Goal: Task Accomplishment & Management: Manage account settings

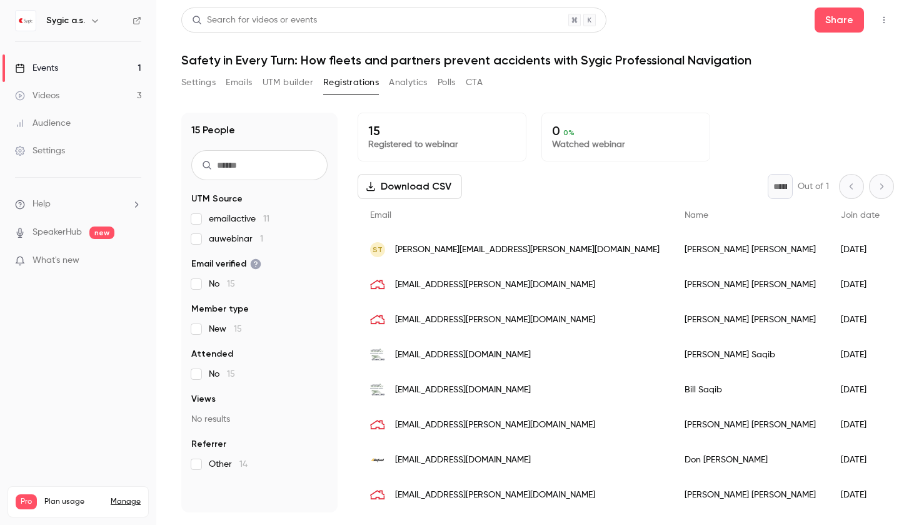
scroll to position [23, 0]
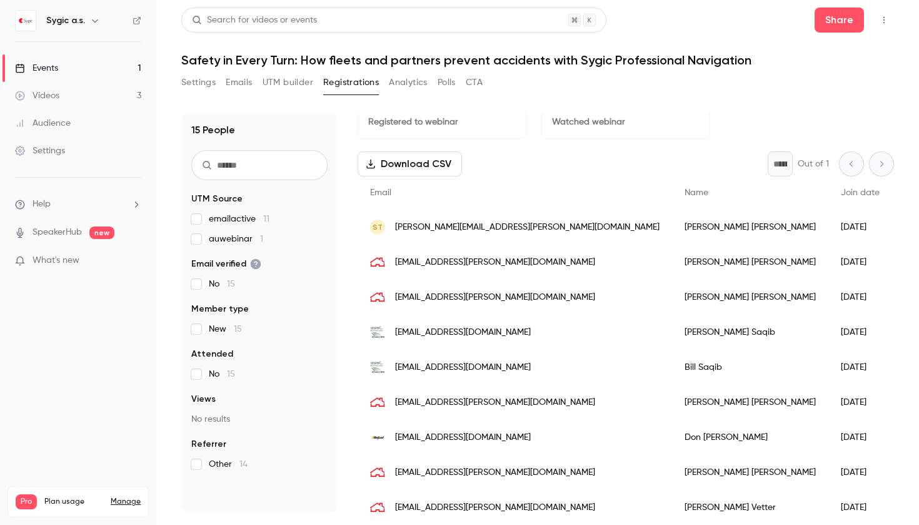
click at [205, 77] on button "Settings" at bounding box center [198, 83] width 34 height 20
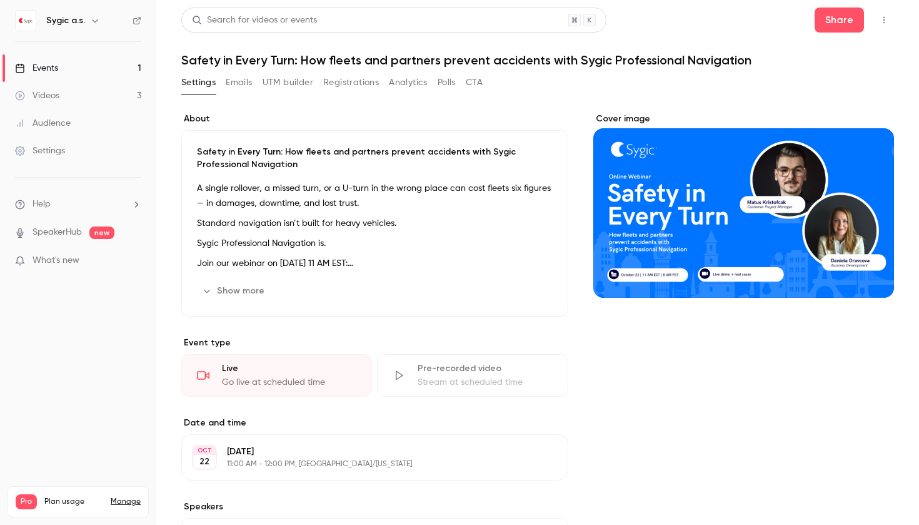
click at [40, 63] on div "Events" at bounding box center [36, 68] width 43 height 13
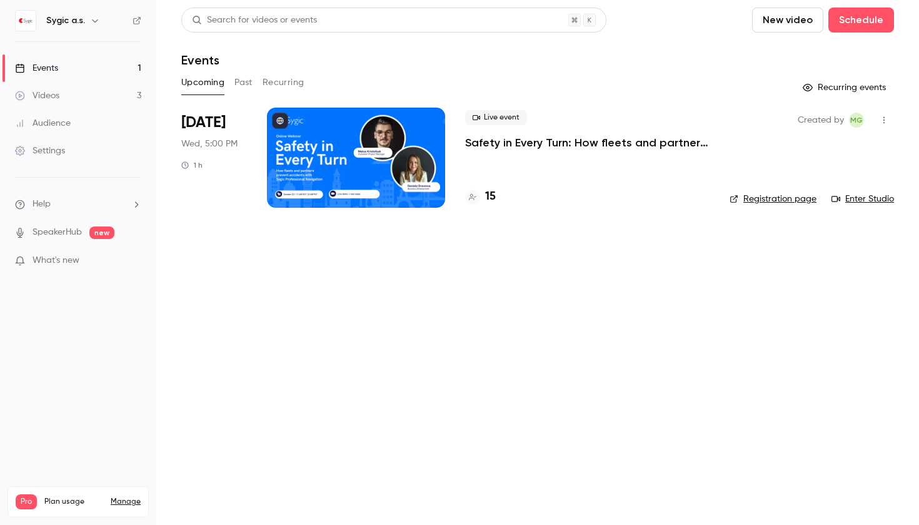
click at [610, 138] on p "Safety in Every Turn: How fleets and partners prevent accidents with Sygic Prof…" at bounding box center [587, 142] width 244 height 15
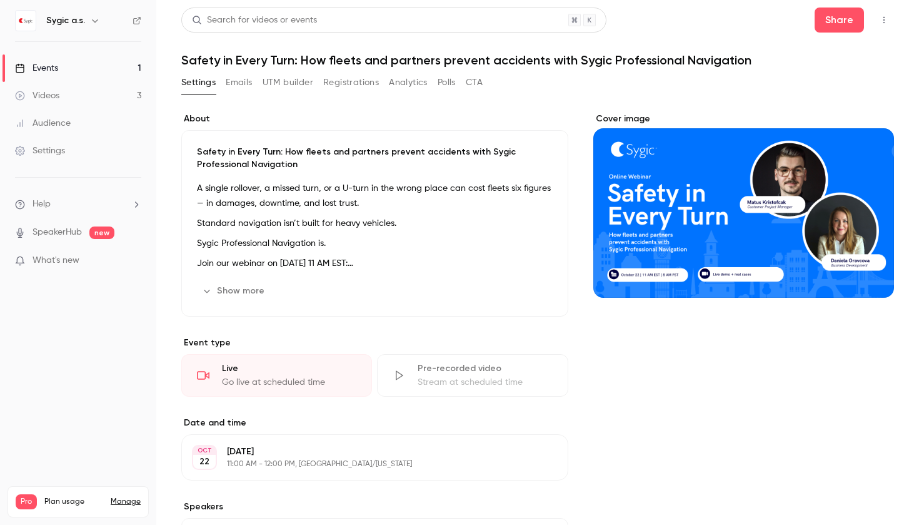
click at [295, 82] on button "UTM builder" at bounding box center [288, 83] width 51 height 20
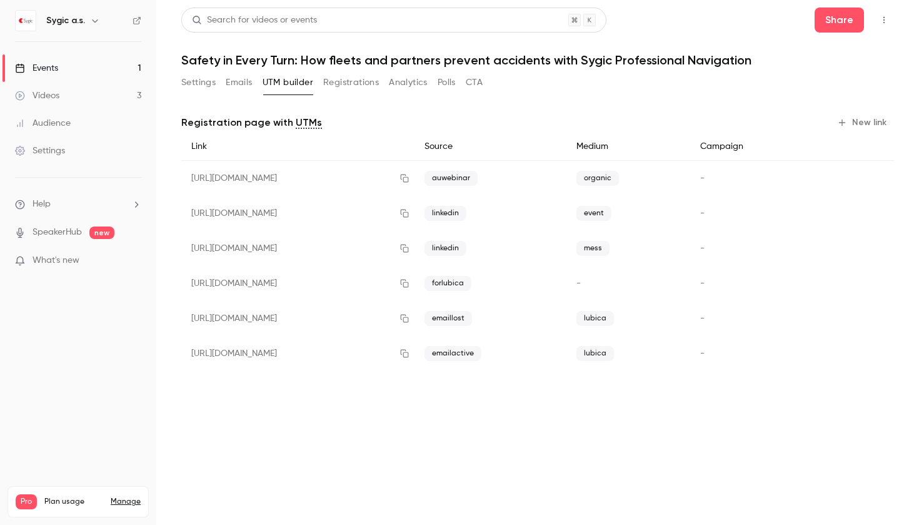
click at [877, 116] on button "New link" at bounding box center [863, 123] width 62 height 20
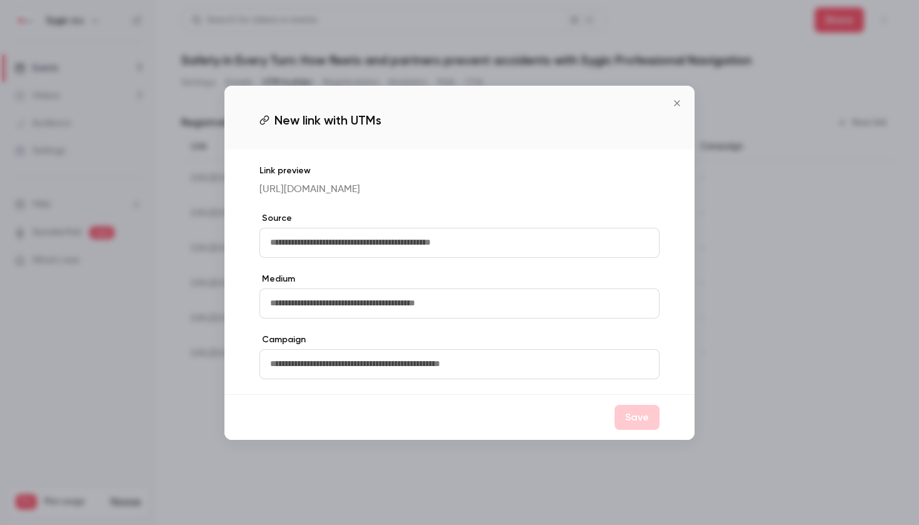
click at [443, 249] on input "text" at bounding box center [459, 243] width 400 height 30
type input "*"
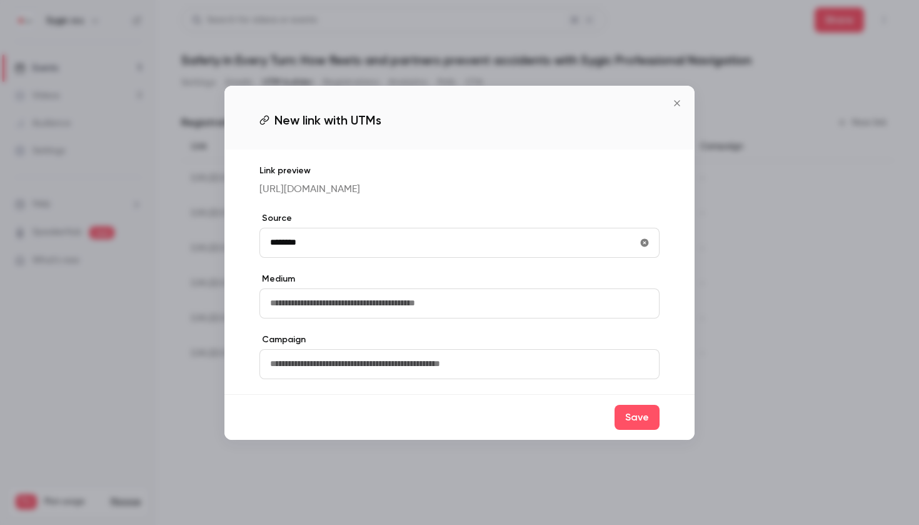
type input "********"
click at [481, 318] on input "text" at bounding box center [459, 303] width 400 height 30
type input "*******"
drag, startPoint x: 481, startPoint y: 319, endPoint x: 634, endPoint y: 433, distance: 190.8
click at [634, 430] on button "Save" at bounding box center [637, 416] width 45 height 25
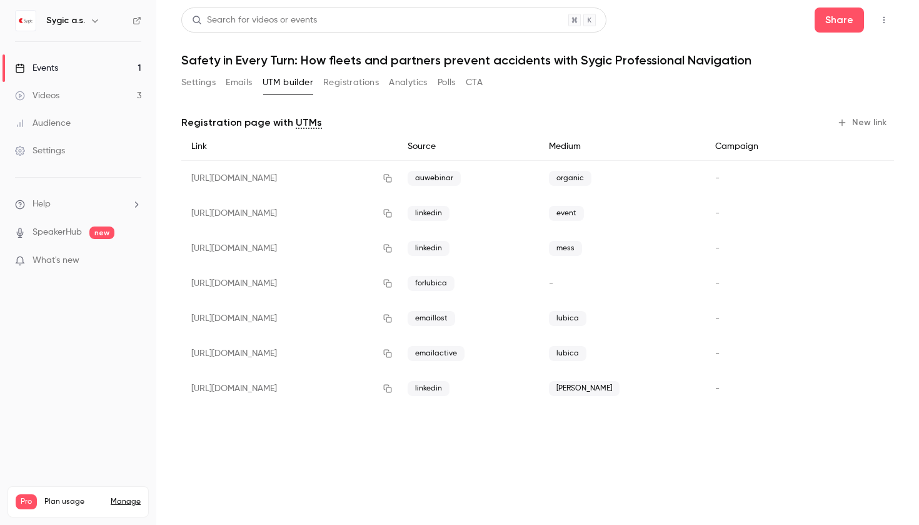
click at [398, 391] on button "button" at bounding box center [388, 388] width 20 height 20
click at [78, 21] on h6 "Sygic a.s." at bounding box center [65, 20] width 39 height 13
click at [93, 23] on icon "button" at bounding box center [95, 21] width 10 height 10
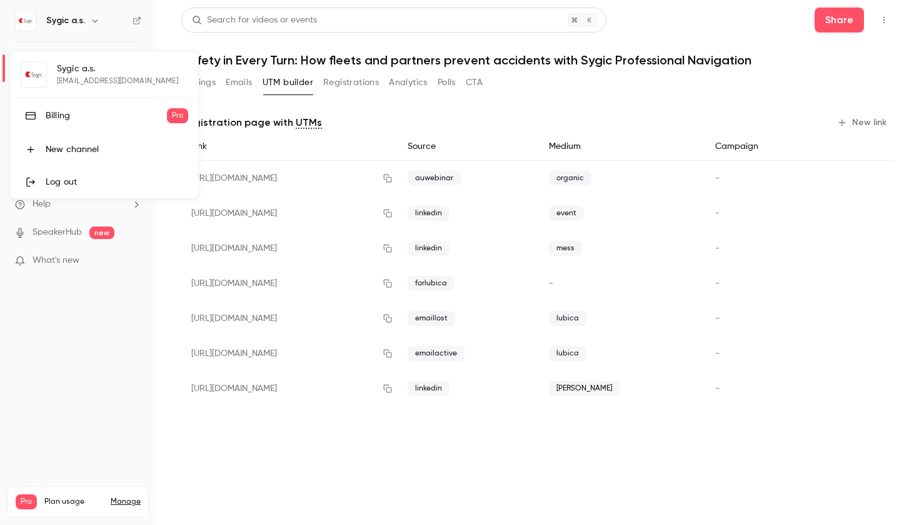
click at [100, 73] on div "Sygic a.s. [EMAIL_ADDRESS][DOMAIN_NAME] Billing Pro New channel Log out" at bounding box center [105, 124] width 188 height 147
click at [0, 388] on div at bounding box center [459, 262] width 919 height 525
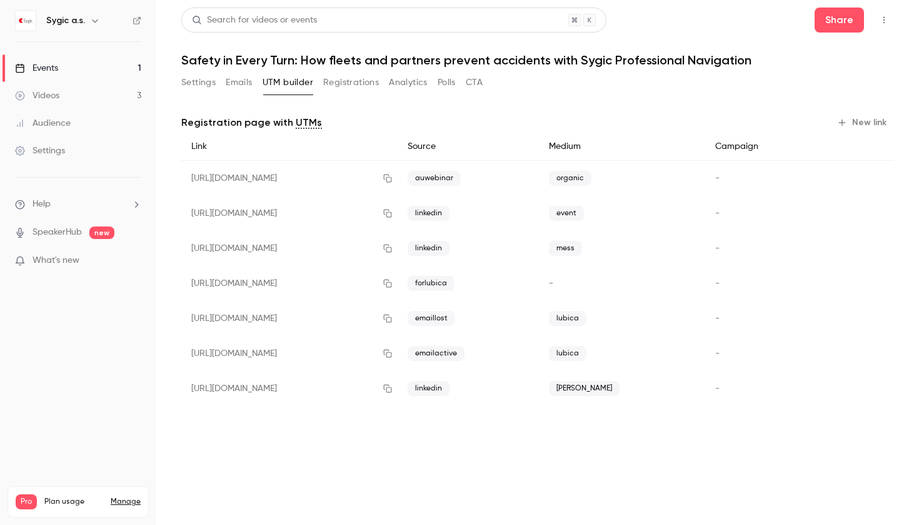
click at [63, 159] on link "Settings" at bounding box center [78, 151] width 156 height 28
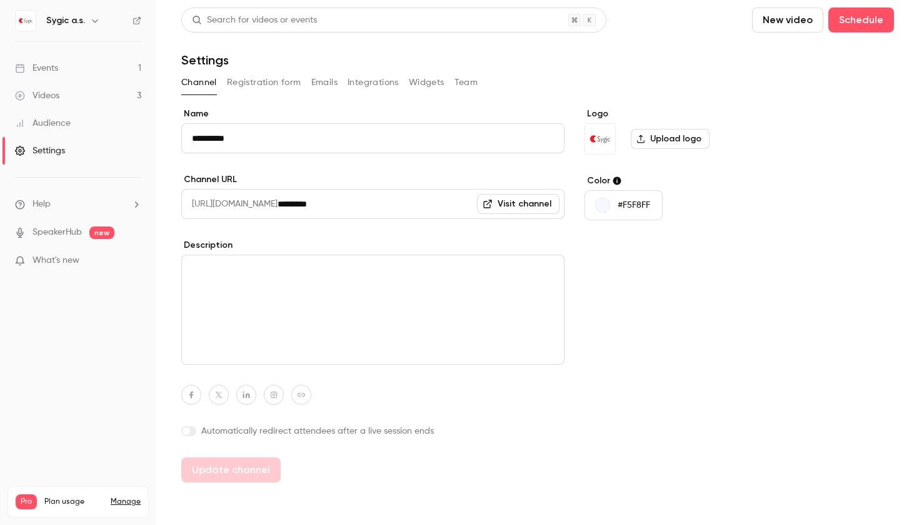
click at [343, 133] on input "**********" at bounding box center [372, 138] width 383 height 30
click at [284, 144] on input "**********" at bounding box center [372, 138] width 383 height 30
click at [231, 480] on button "Update channel" at bounding box center [230, 469] width 99 height 25
type input "*****"
click at [280, 87] on button "Registration form" at bounding box center [264, 83] width 74 height 20
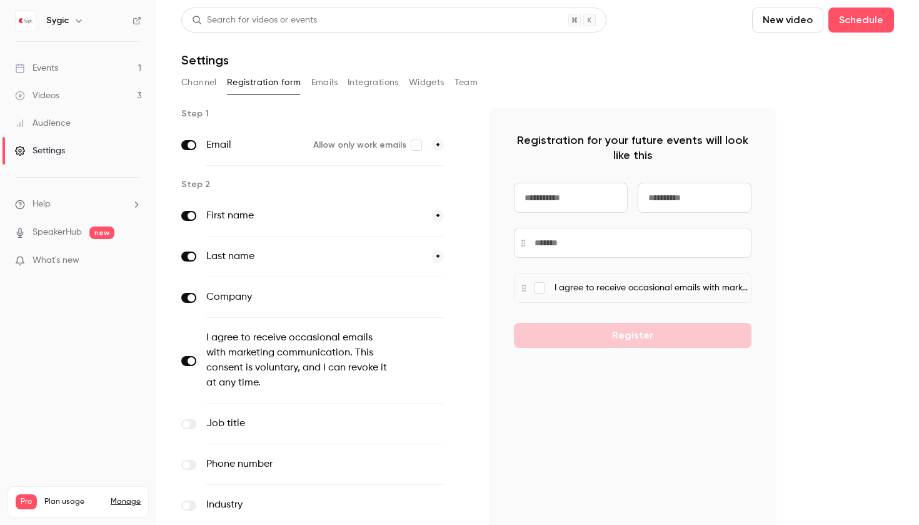
click at [326, 81] on button "Emails" at bounding box center [324, 83] width 26 height 20
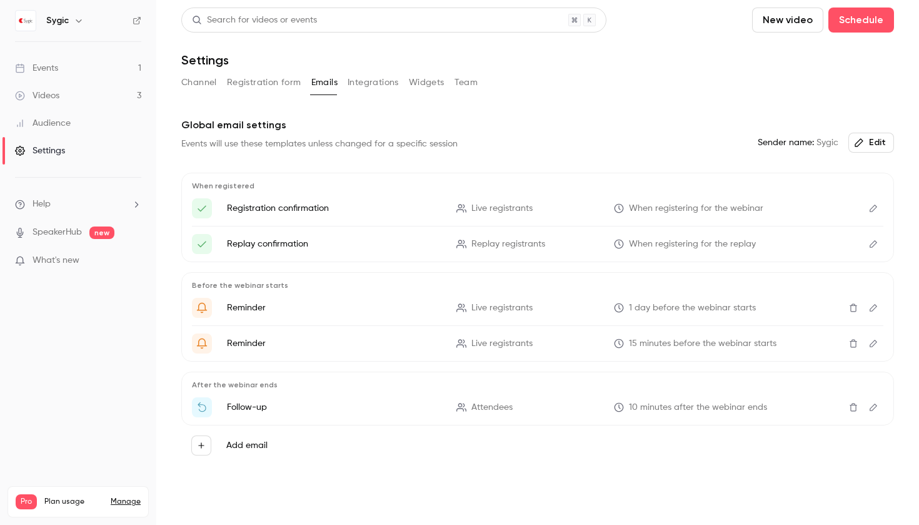
click at [873, 211] on icon "Edit" at bounding box center [874, 208] width 8 height 8
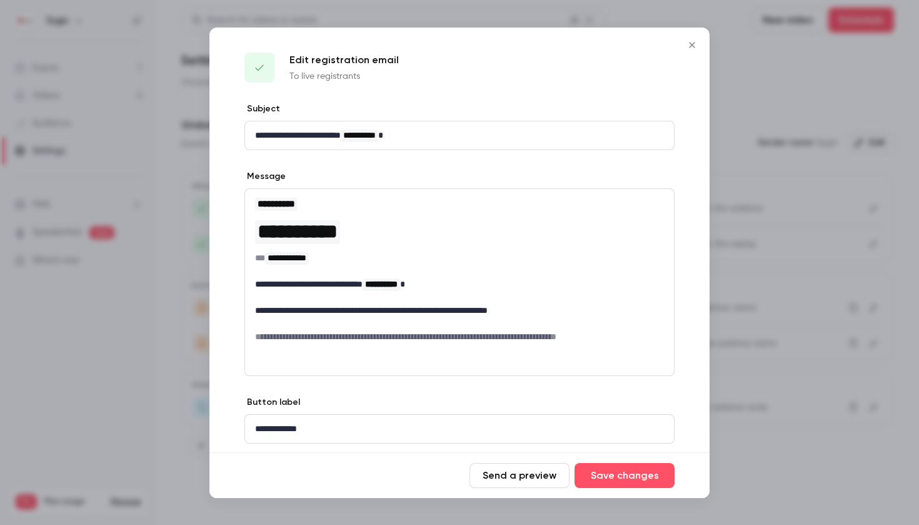
click at [695, 49] on icon "Close" at bounding box center [692, 45] width 15 height 10
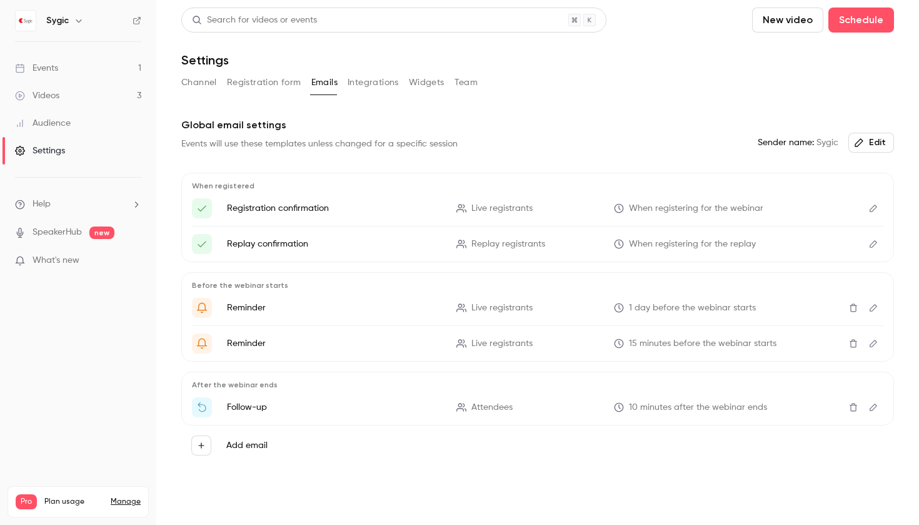
click at [875, 244] on icon "Edit" at bounding box center [874, 244] width 8 height 8
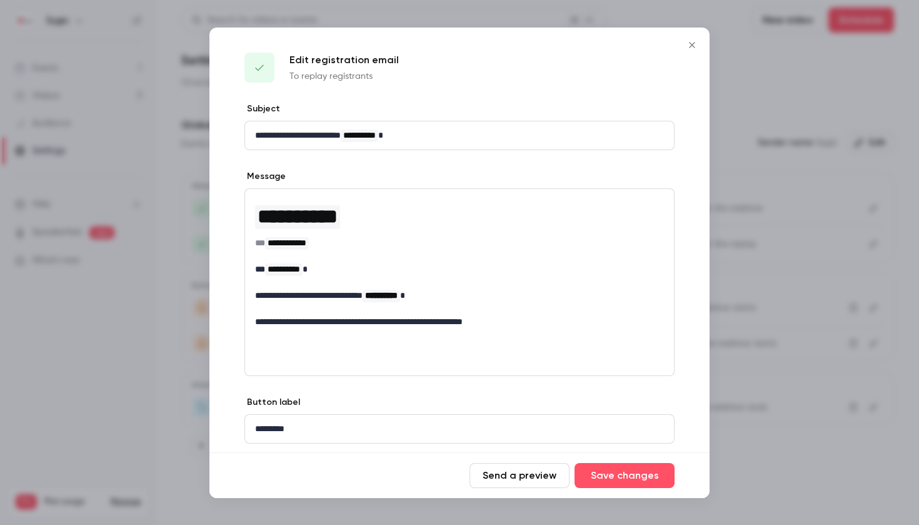
click at [859, 248] on div at bounding box center [459, 262] width 919 height 525
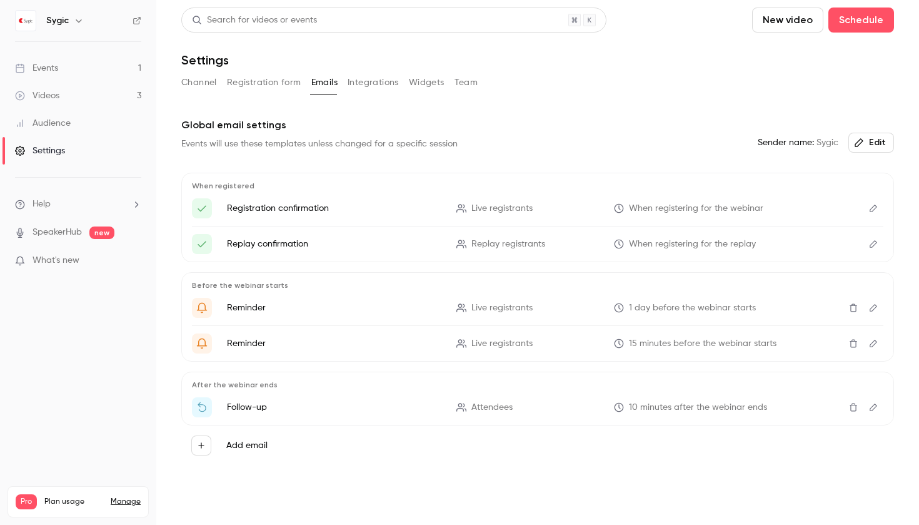
click at [48, 71] on div "Events" at bounding box center [36, 68] width 43 height 13
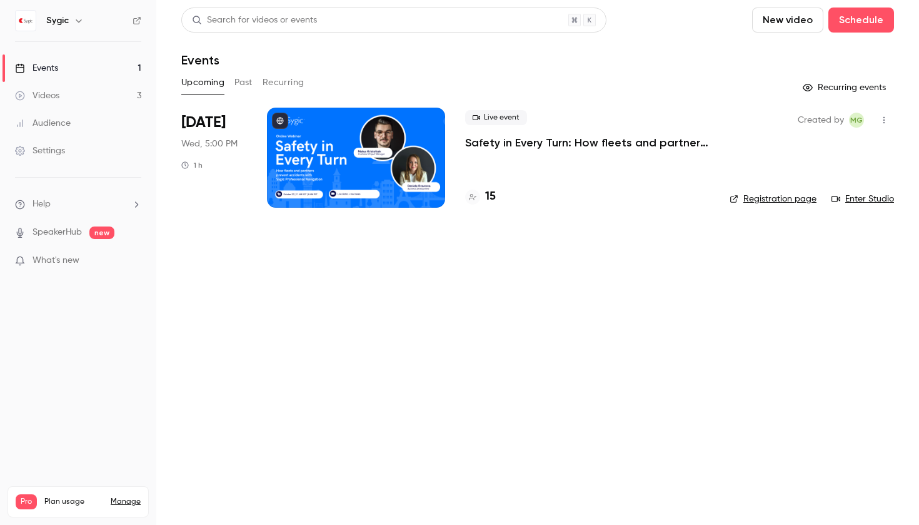
click at [498, 142] on p "Safety in Every Turn: How fleets and partners prevent accidents with Sygic Prof…" at bounding box center [587, 142] width 244 height 15
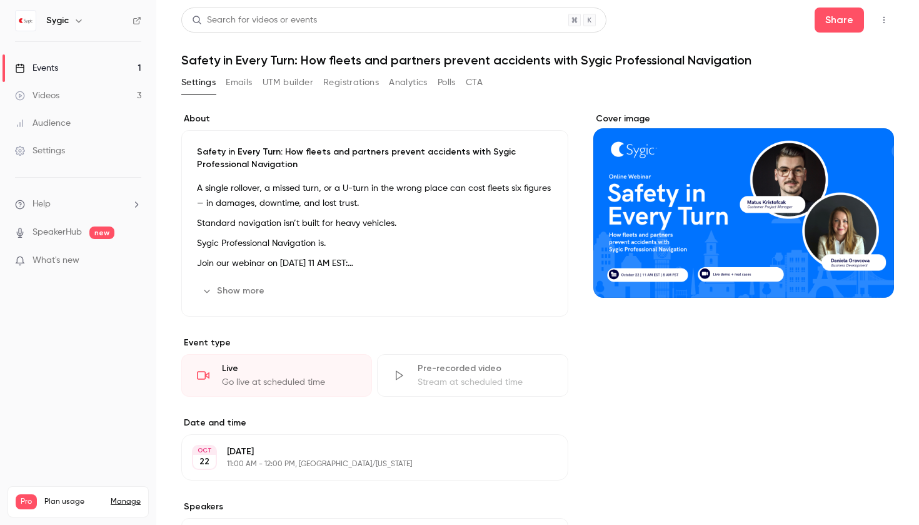
click at [637, 213] on div "Cover image" at bounding box center [743, 205] width 301 height 185
click at [0, 0] on input "Cover image" at bounding box center [0, 0] width 0 height 0
click at [885, 270] on div "Cover image" at bounding box center [743, 205] width 301 height 185
click at [0, 0] on input "Cover image" at bounding box center [0, 0] width 0 height 0
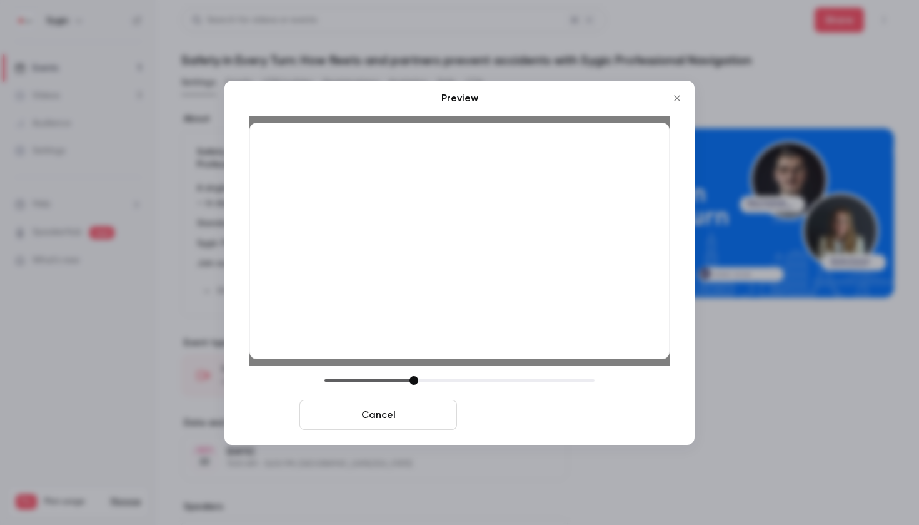
click at [544, 411] on button "Save cover" at bounding box center [541, 414] width 158 height 30
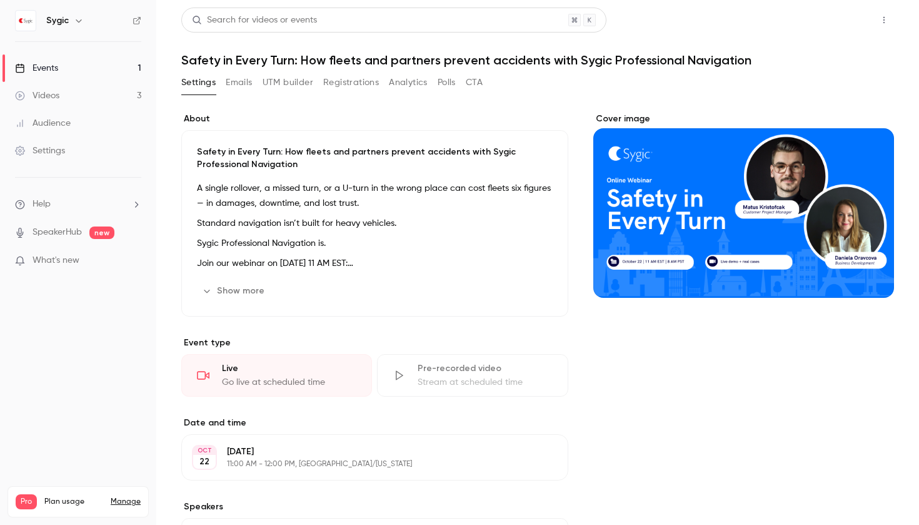
click at [843, 24] on button "Share" at bounding box center [839, 20] width 49 height 25
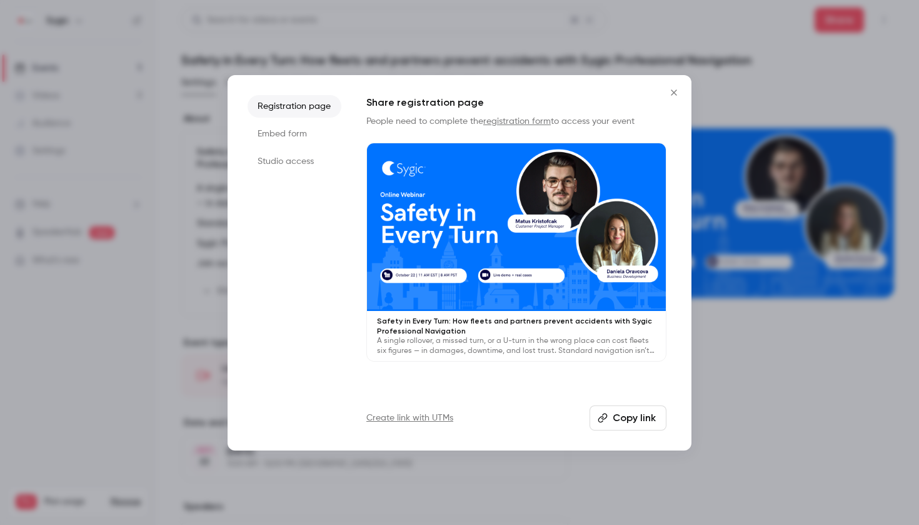
click at [588, 421] on div "Create link with UTMs Copy link" at bounding box center [516, 417] width 300 height 25
click at [602, 420] on icon "button" at bounding box center [603, 418] width 10 height 10
